Goal: Task Accomplishment & Management: Use online tool/utility

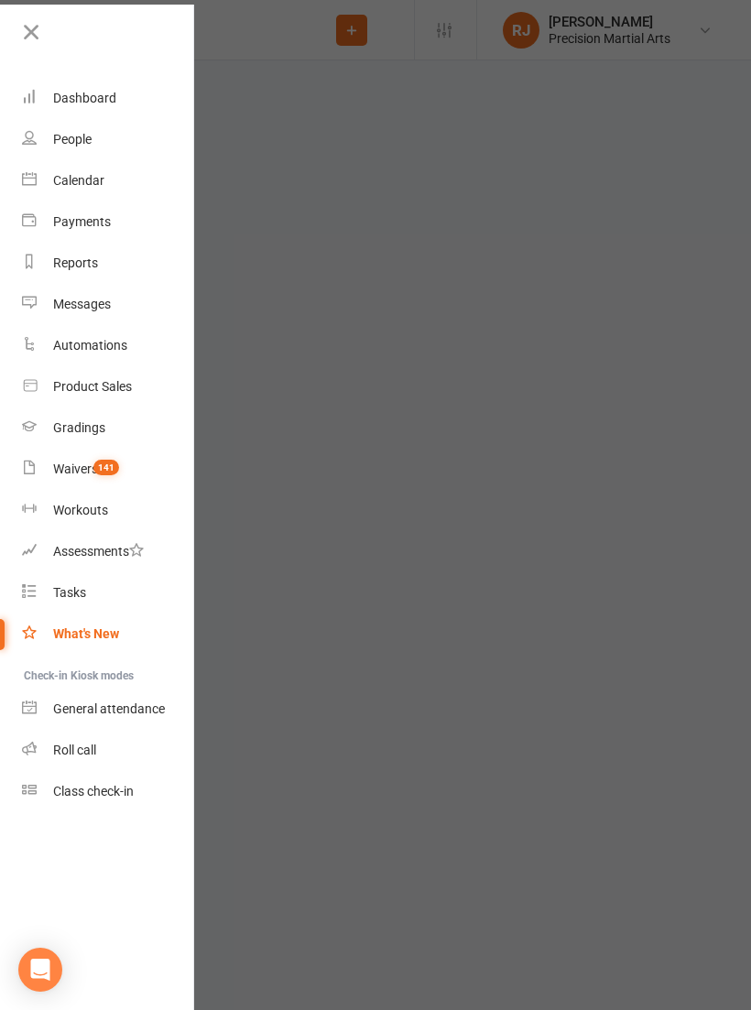
click at [38, 23] on icon at bounding box center [31, 32] width 26 height 26
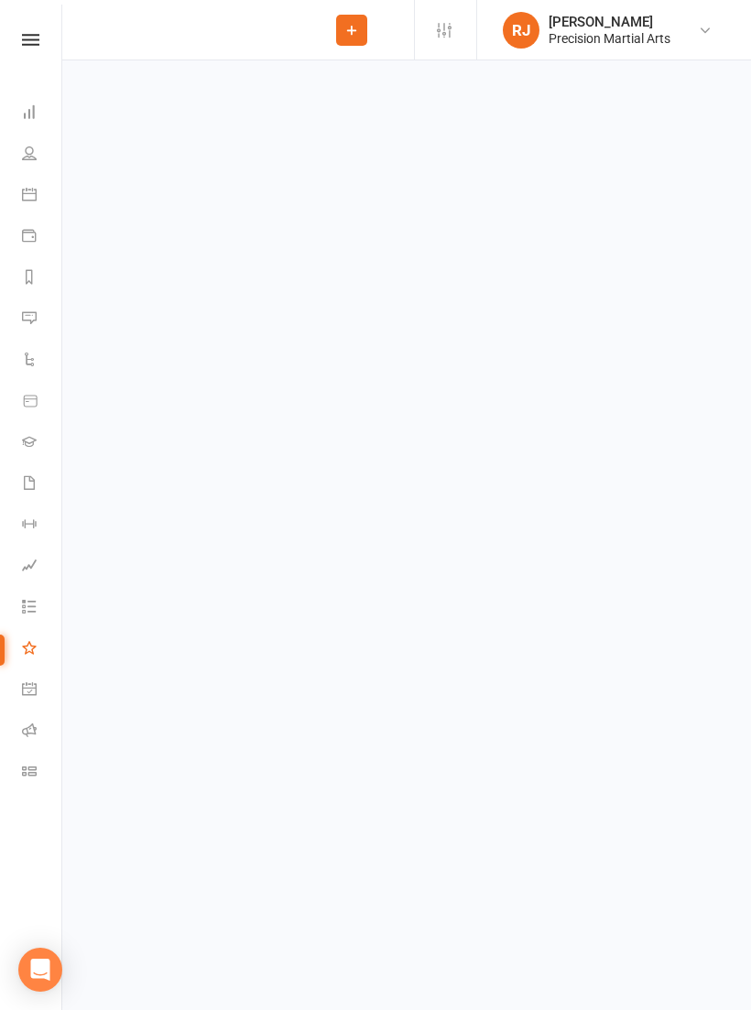
click at [142, 25] on react-component at bounding box center [144, 30] width 289 height 60
click at [133, 37] on react-component at bounding box center [144, 30] width 289 height 60
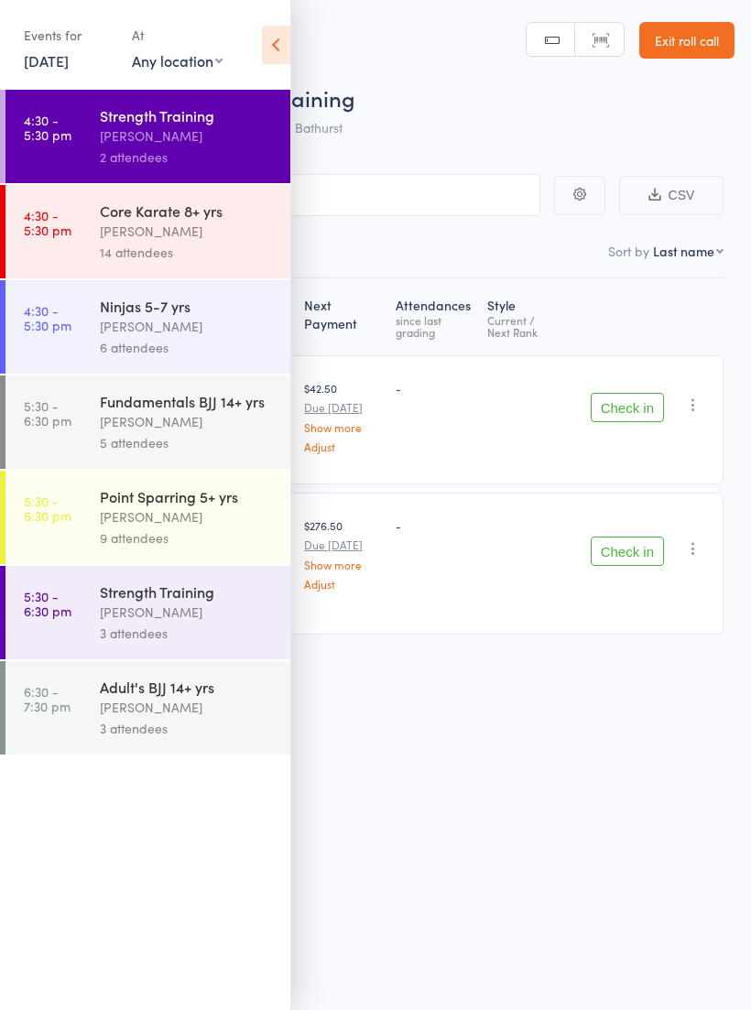
click at [279, 91] on div "Strength Training taylor sargent 2 attendees" at bounding box center [195, 136] width 190 height 93
click at [681, 49] on link "Exit roll call" at bounding box center [686, 40] width 95 height 37
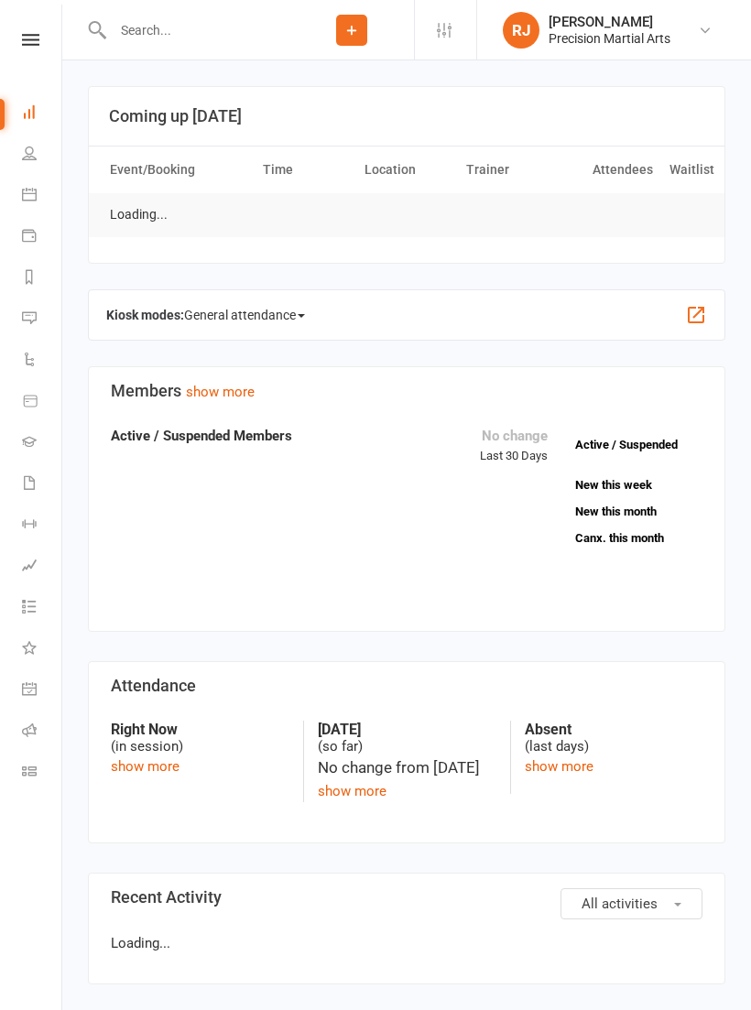
click at [141, 42] on input "text" at bounding box center [198, 30] width 182 height 26
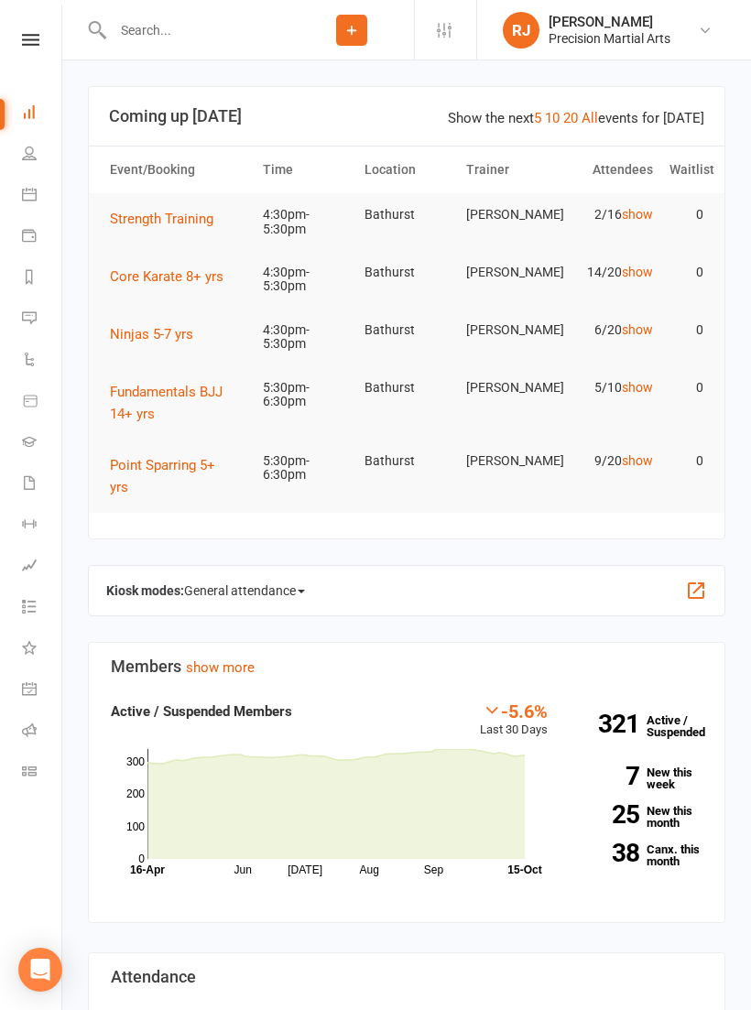
click at [48, 30] on nav "Clubworx Dashboard People Calendar Payments Reports Messages Automations Produc…" at bounding box center [31, 510] width 62 height 1010
click at [39, 38] on link at bounding box center [30, 40] width 65 height 12
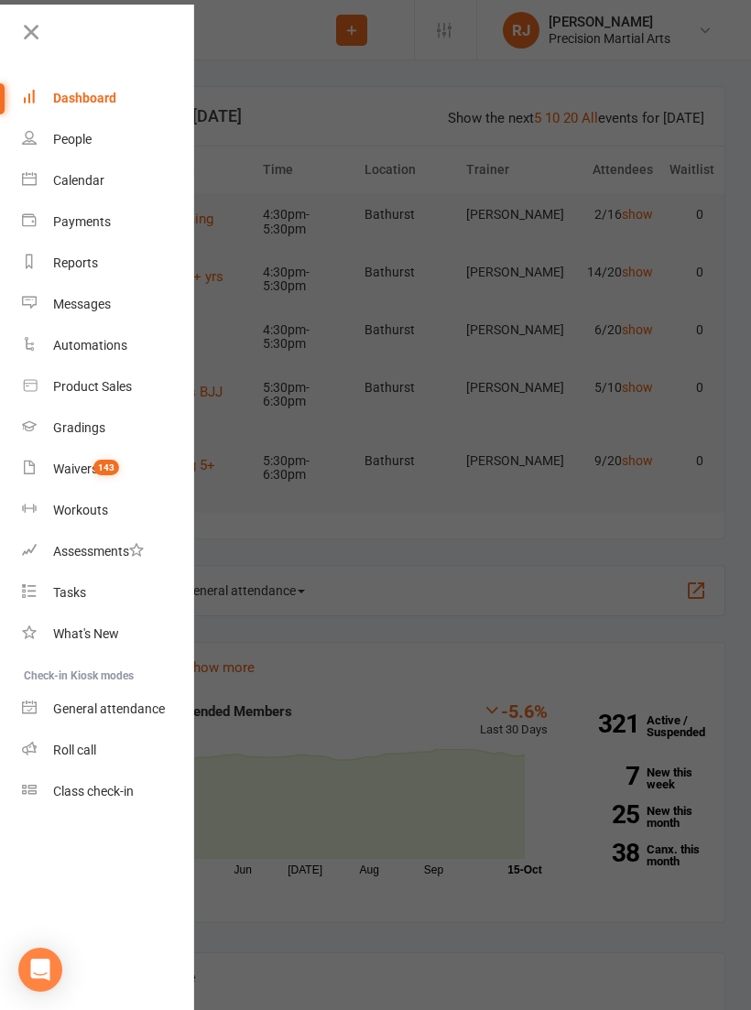
click at [98, 742] on link "Roll call" at bounding box center [108, 750] width 173 height 41
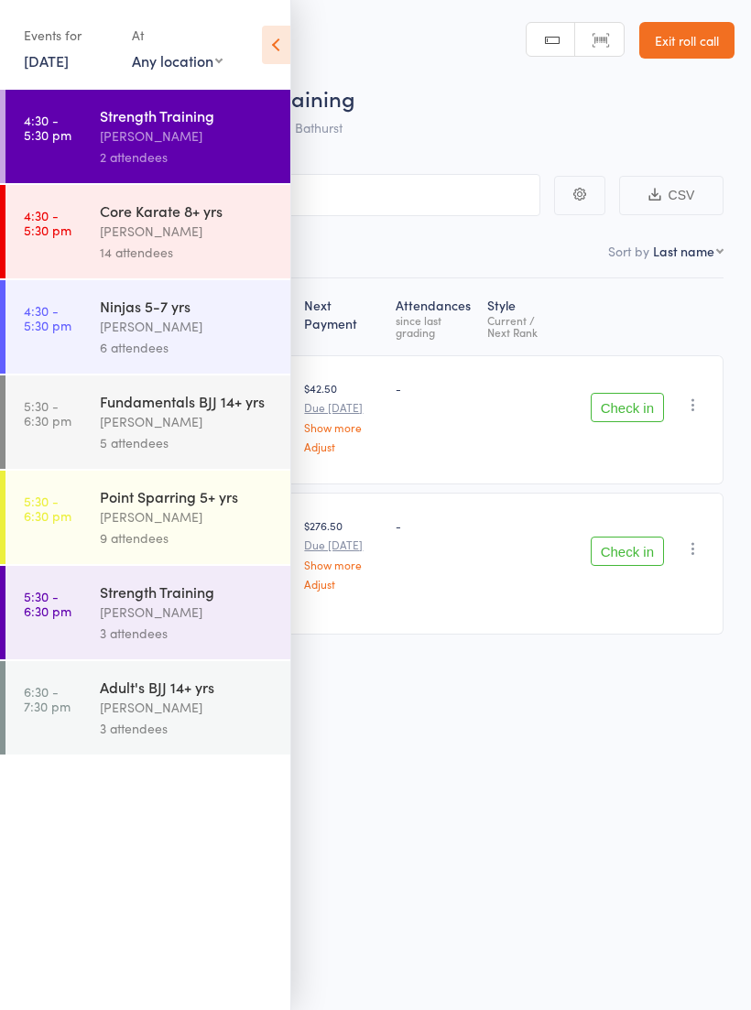
click at [66, 66] on link "[DATE]" at bounding box center [46, 60] width 45 height 20
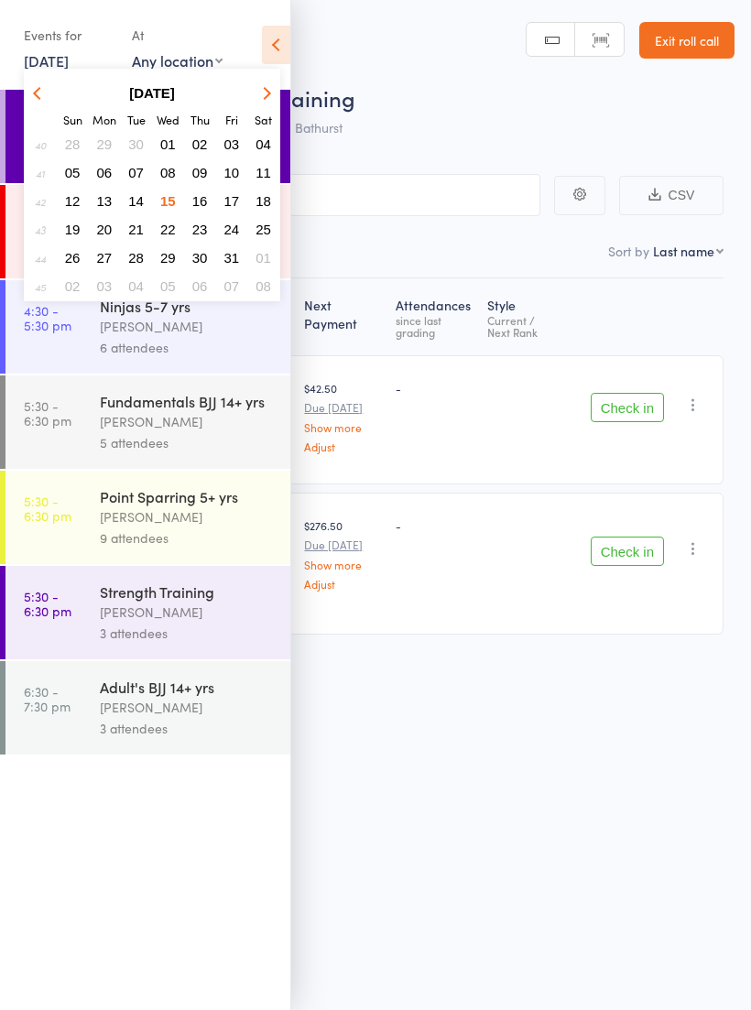
click at [270, 162] on button "11" at bounding box center [263, 172] width 28 height 25
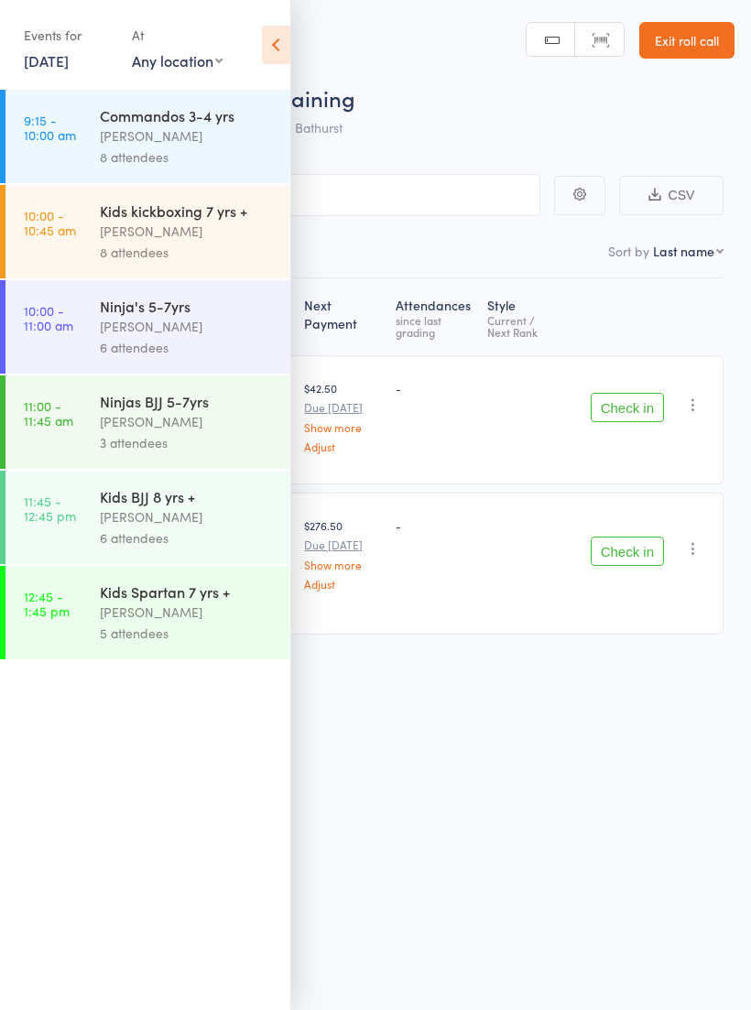
click at [53, 50] on link "[DATE]" at bounding box center [46, 60] width 45 height 20
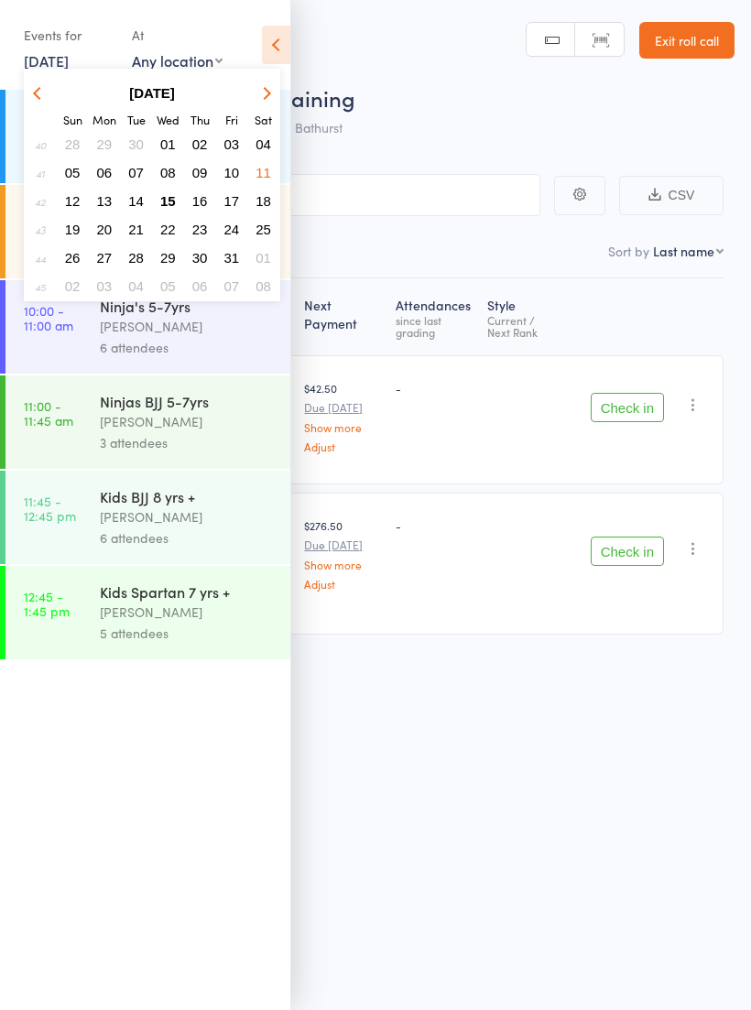
click at [272, 168] on button "11" at bounding box center [263, 172] width 28 height 25
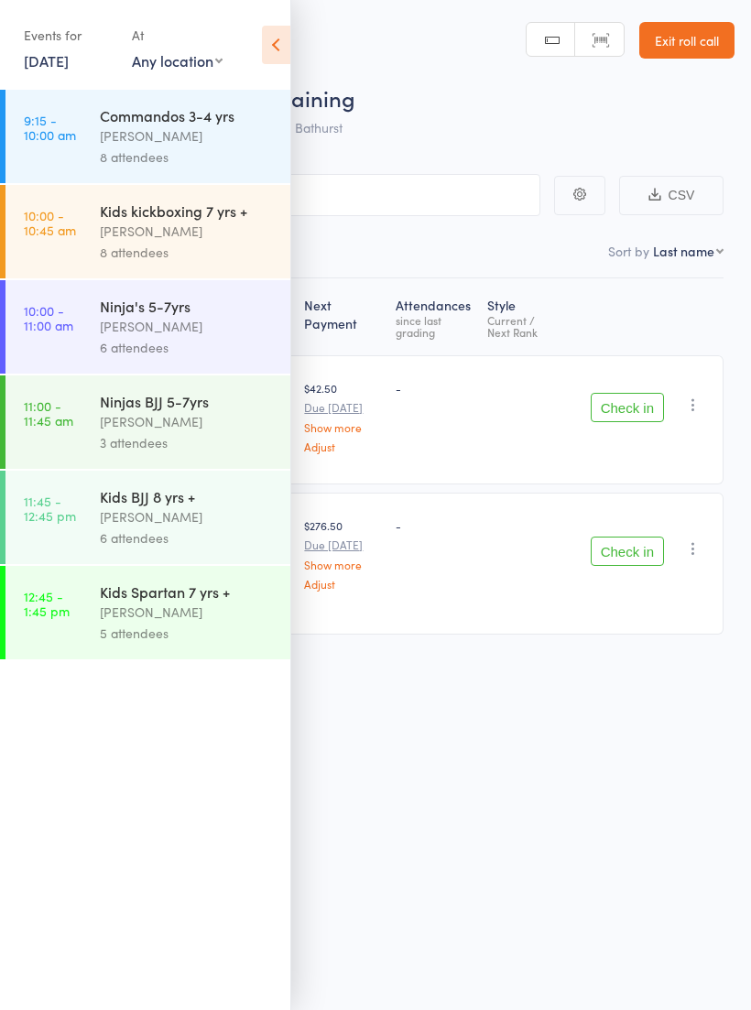
click at [89, 142] on link "9:15 - 10:00 am Commandos 3-4 yrs [PERSON_NAME] 8 attendees" at bounding box center [147, 136] width 285 height 93
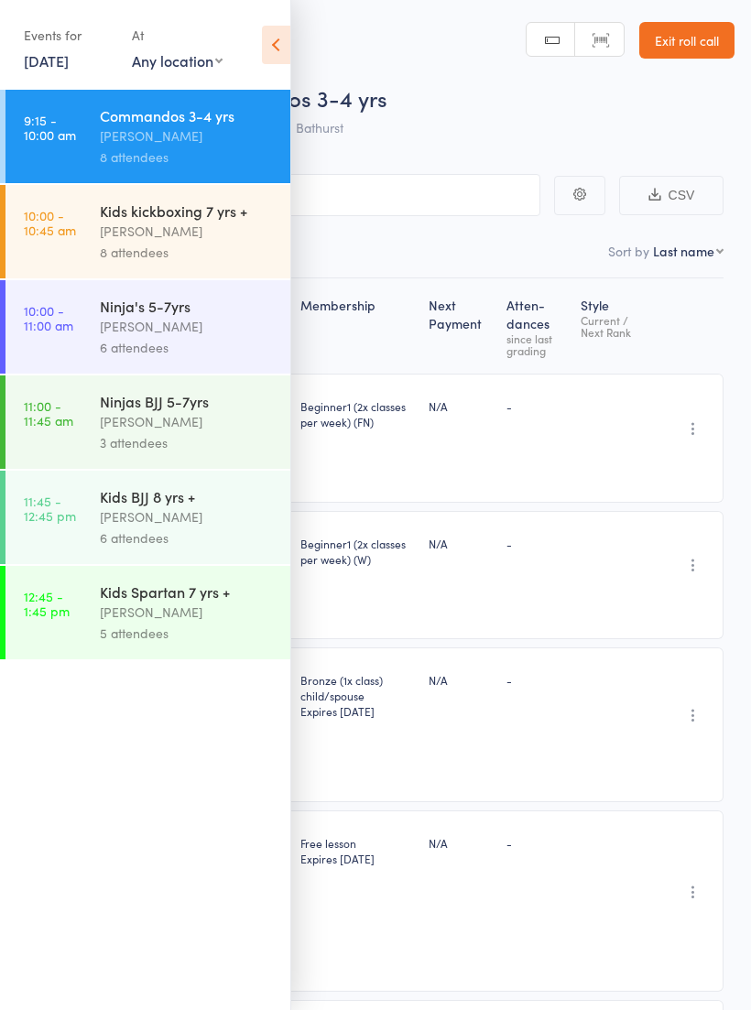
click at [287, 35] on icon at bounding box center [276, 45] width 28 height 38
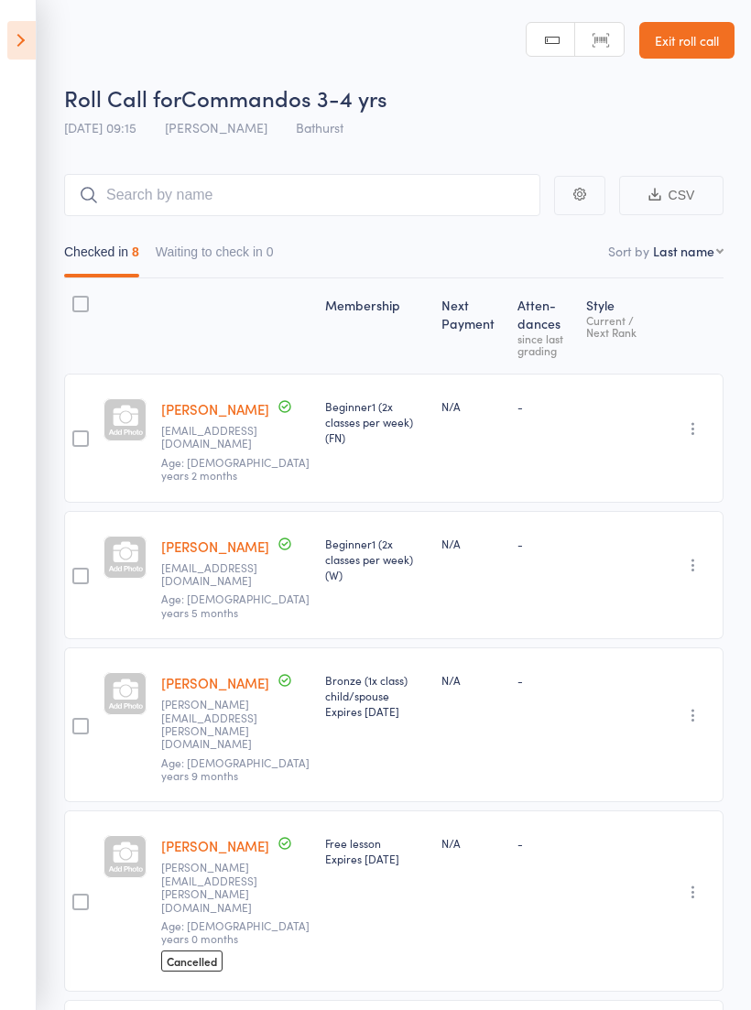
click at [18, 30] on icon at bounding box center [21, 40] width 28 height 38
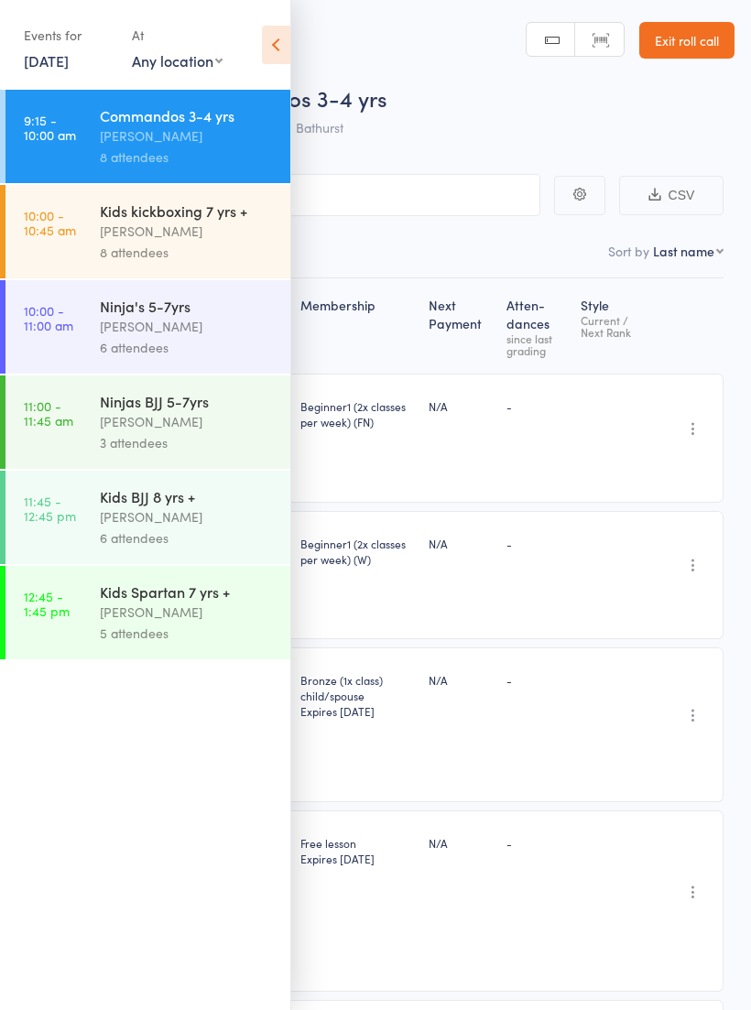
click at [278, 53] on icon at bounding box center [276, 45] width 28 height 38
